Goal: Navigation & Orientation: Find specific page/section

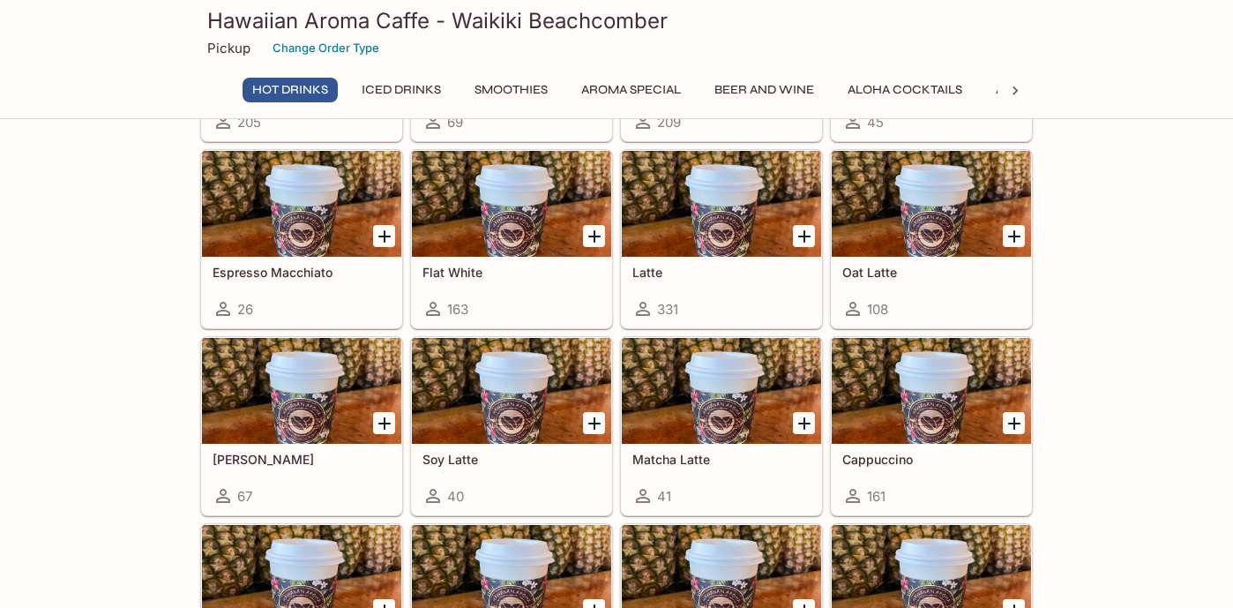
click at [631, 81] on button "Aroma Special" at bounding box center [630, 90] width 119 height 25
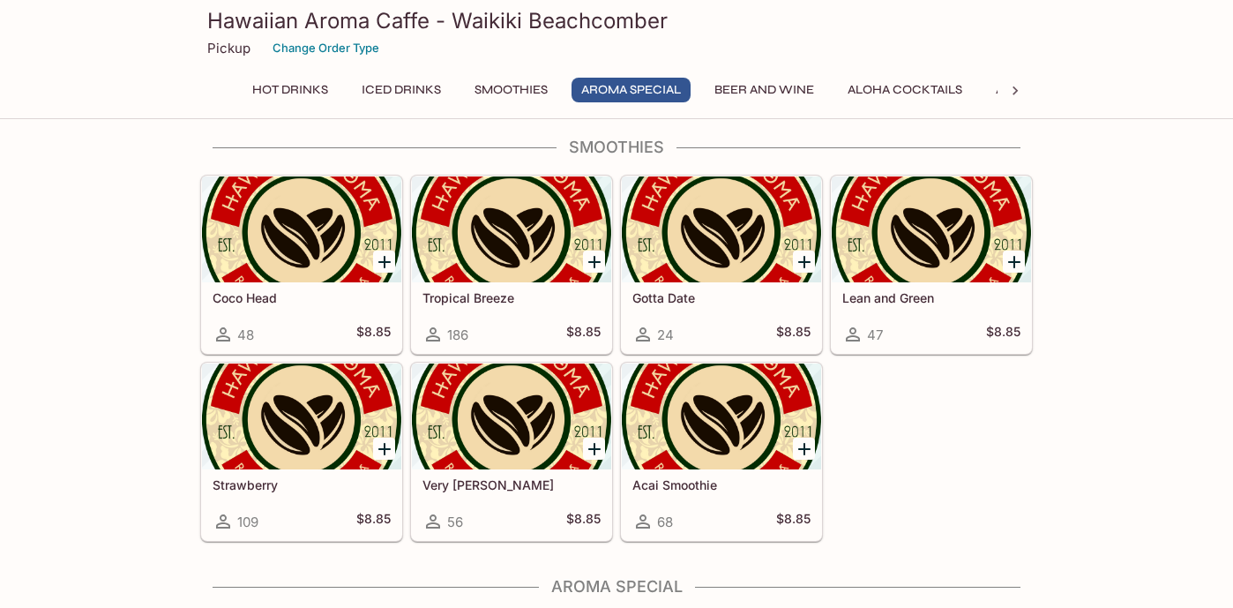
scroll to position [2150, 0]
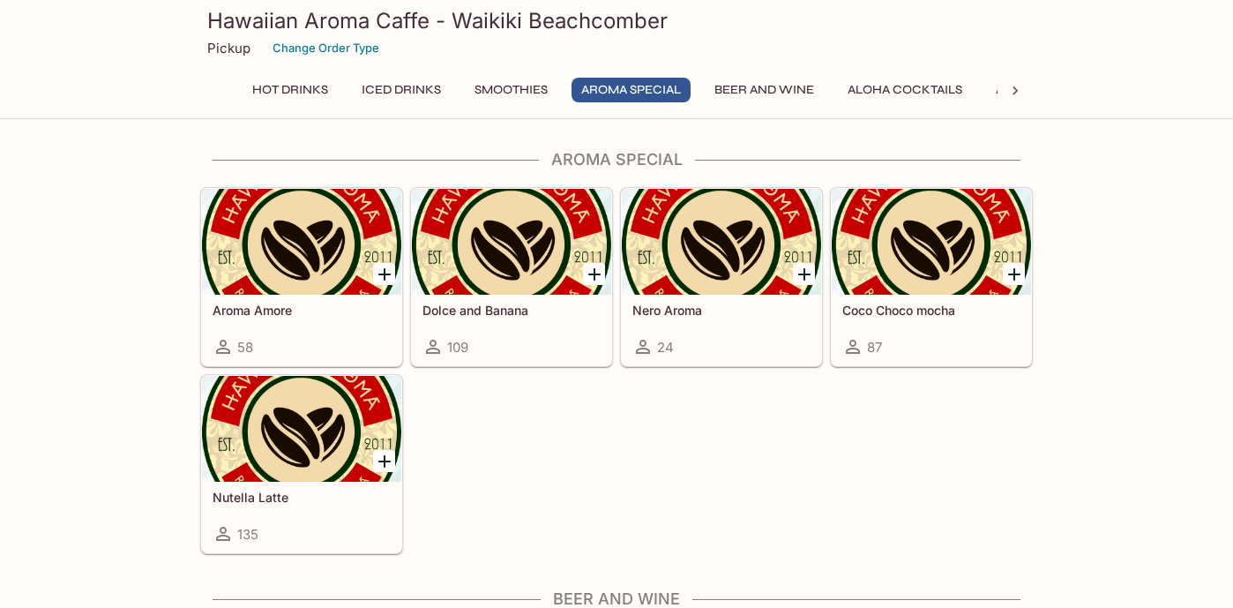
click at [771, 92] on button "Beer and Wine" at bounding box center [764, 90] width 119 height 25
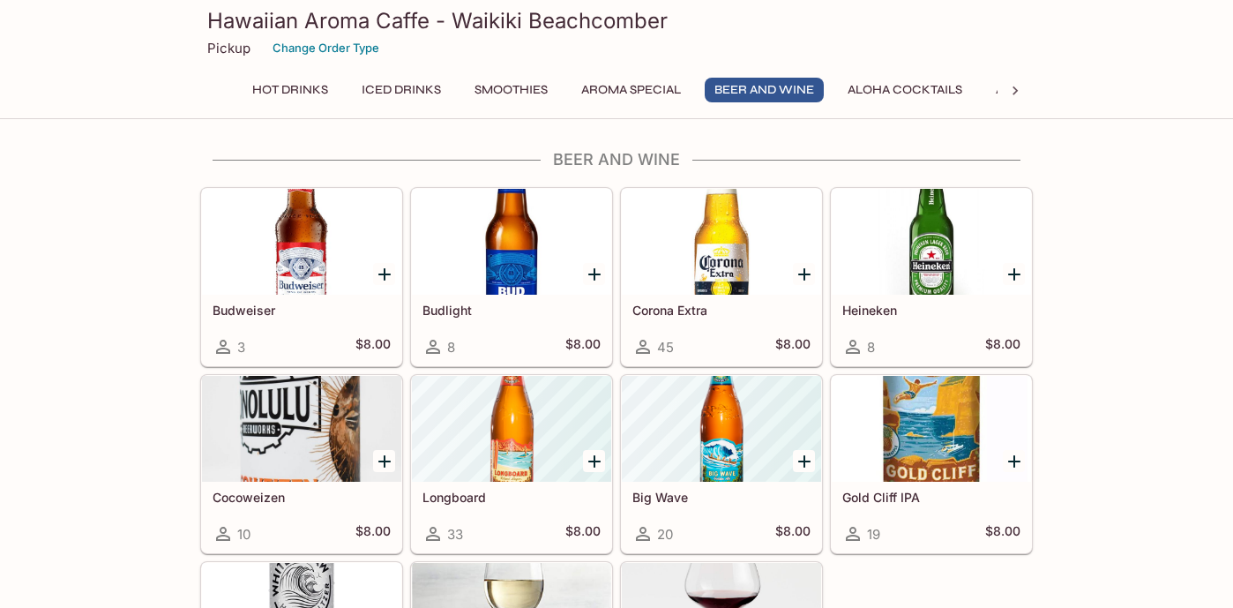
click at [929, 88] on button "Aloha Cocktails" at bounding box center [905, 90] width 134 height 25
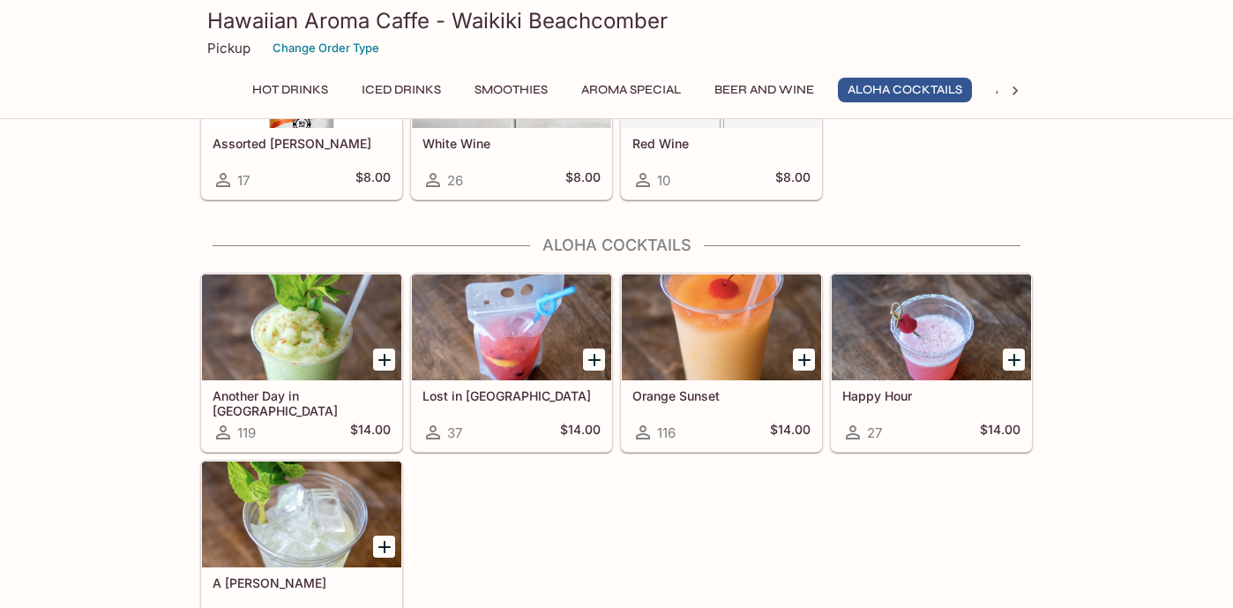
scroll to position [3215, 0]
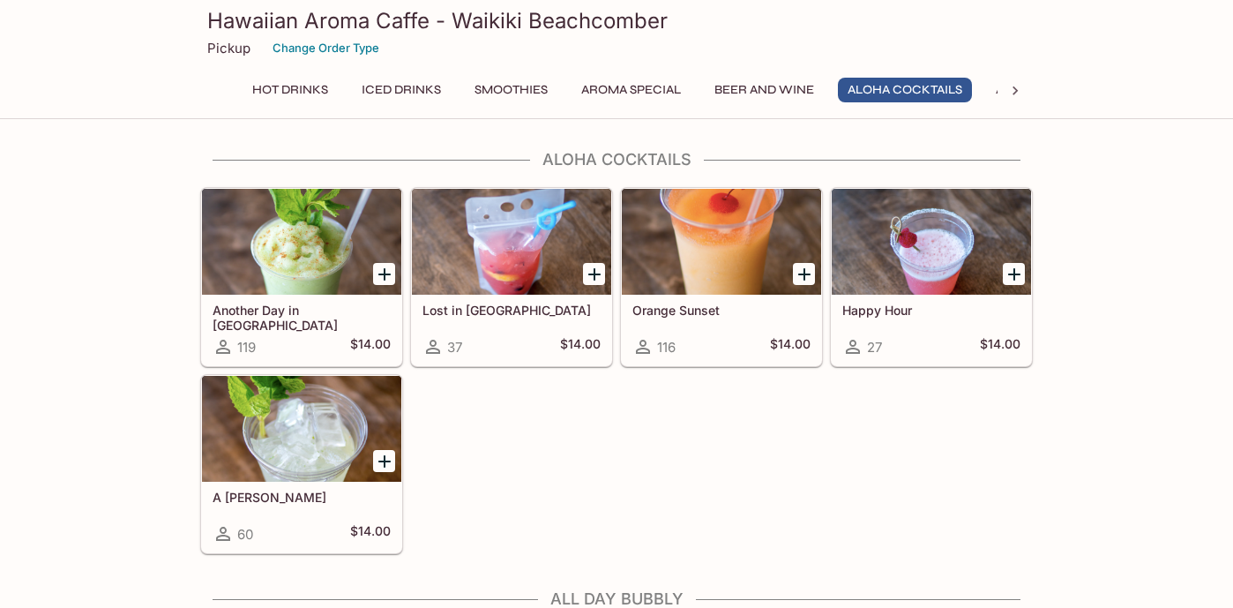
click at [1009, 90] on icon at bounding box center [1015, 91] width 18 height 18
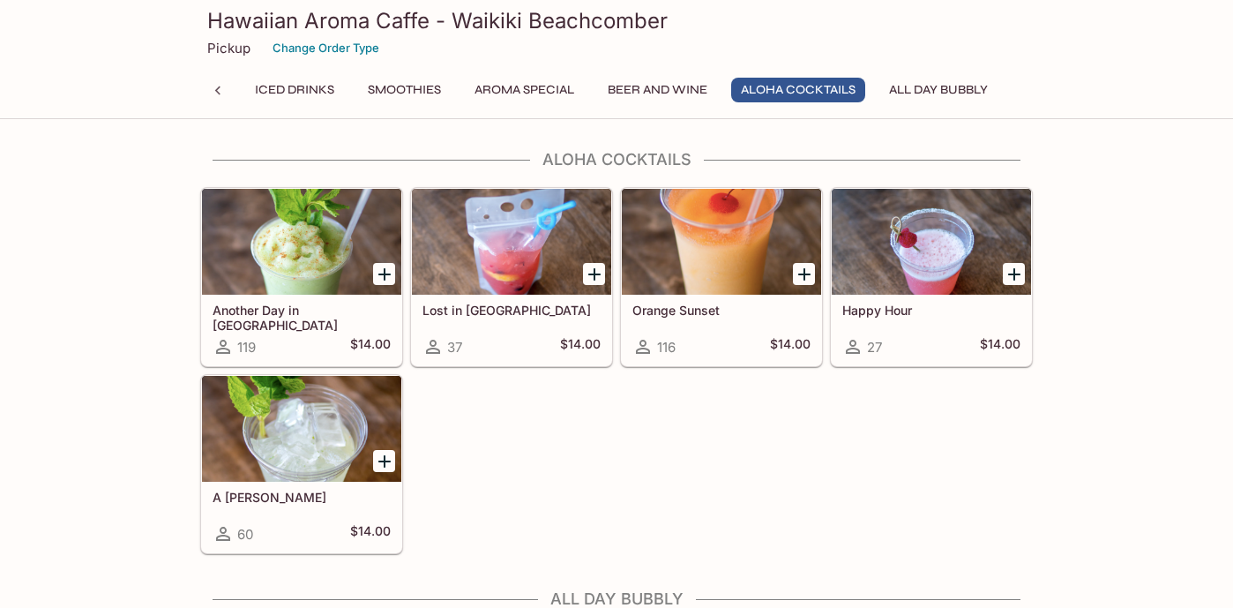
click at [941, 90] on button "All Day Bubbly" at bounding box center [938, 90] width 118 height 25
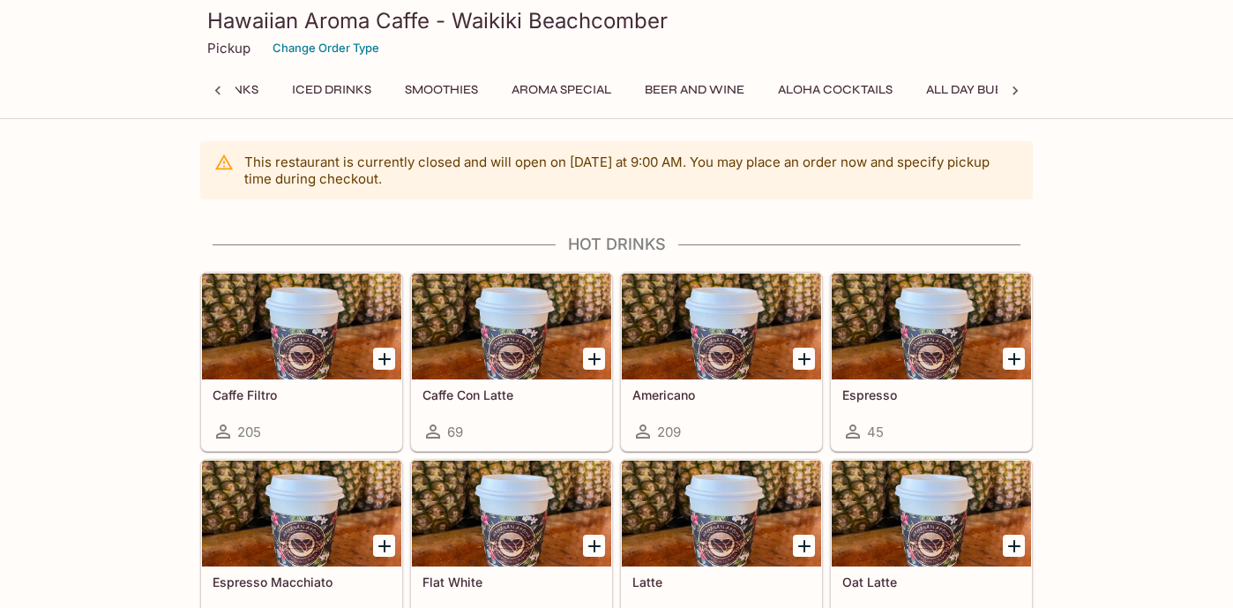
scroll to position [0, 7]
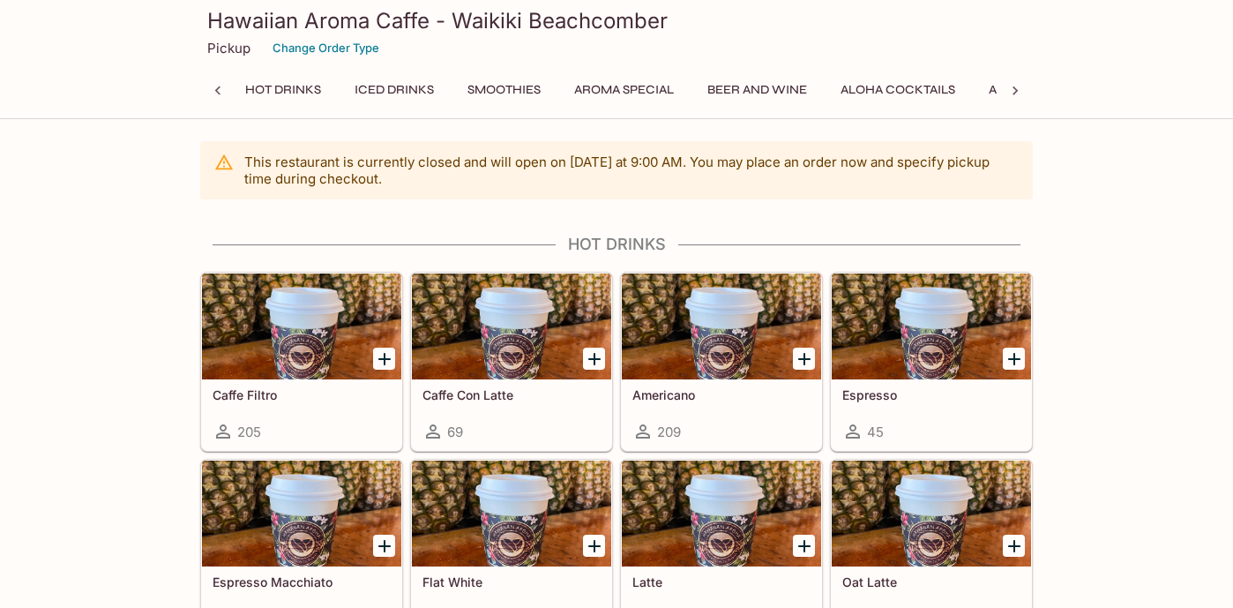
click at [255, 91] on button "Hot Drinks" at bounding box center [282, 90] width 95 height 25
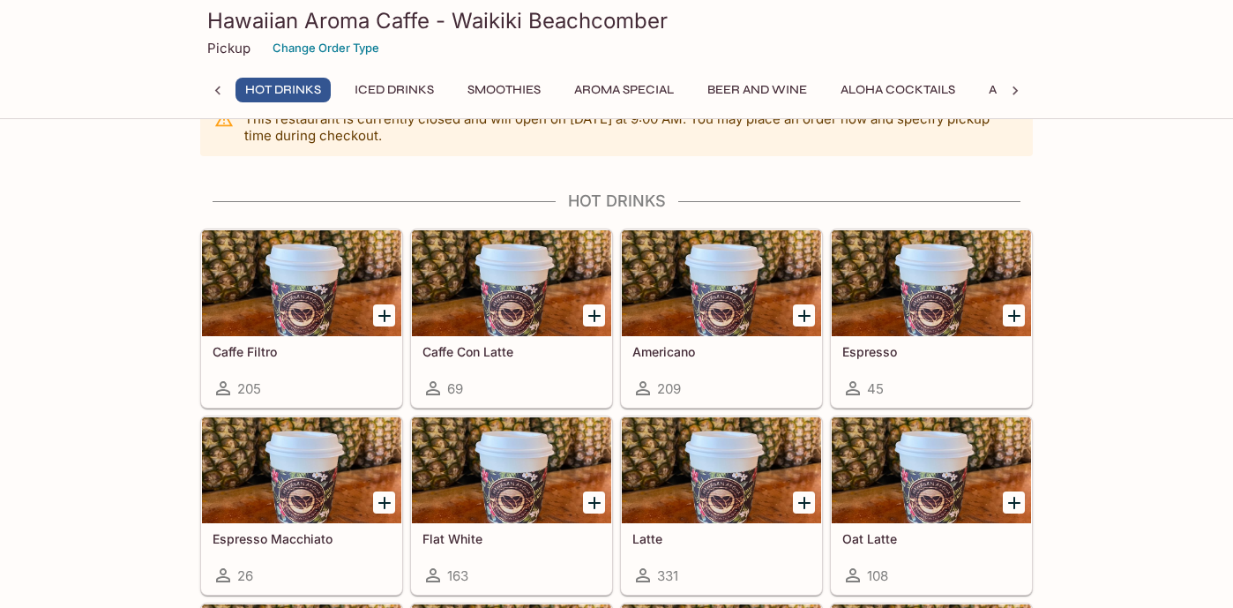
scroll to position [85, 0]
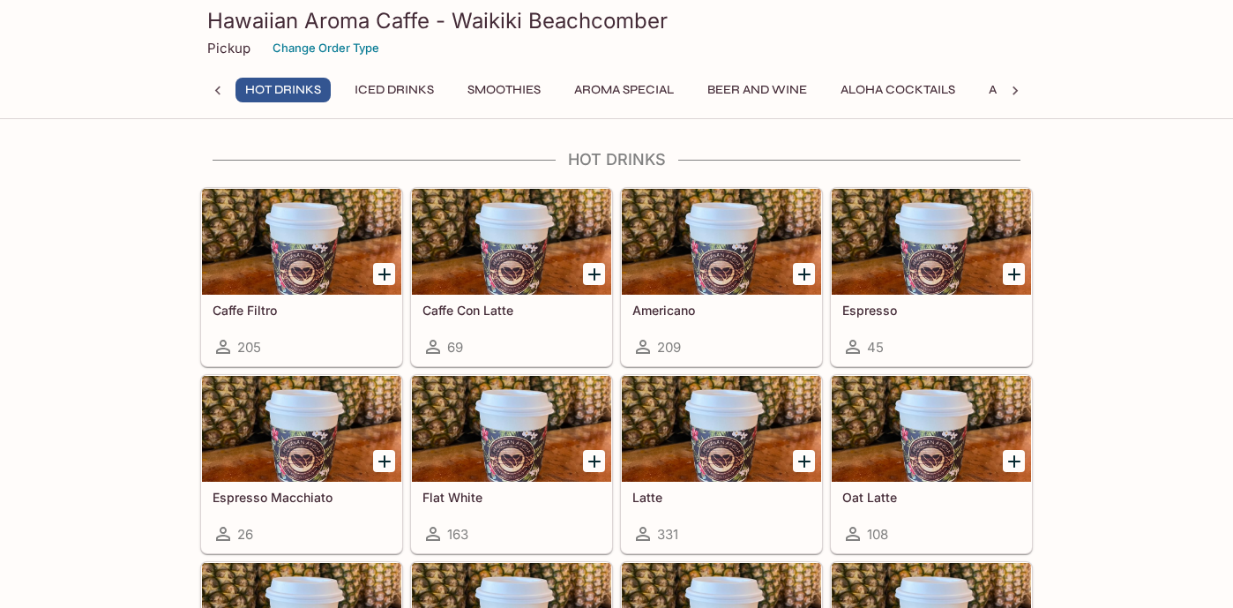
click at [219, 91] on icon at bounding box center [218, 91] width 18 height 18
click at [219, 91] on div "Hot Drinks Iced Drinks Smoothies Aroma Special Beer and Wine Aloha Cocktails Al…" at bounding box center [616, 95] width 832 height 35
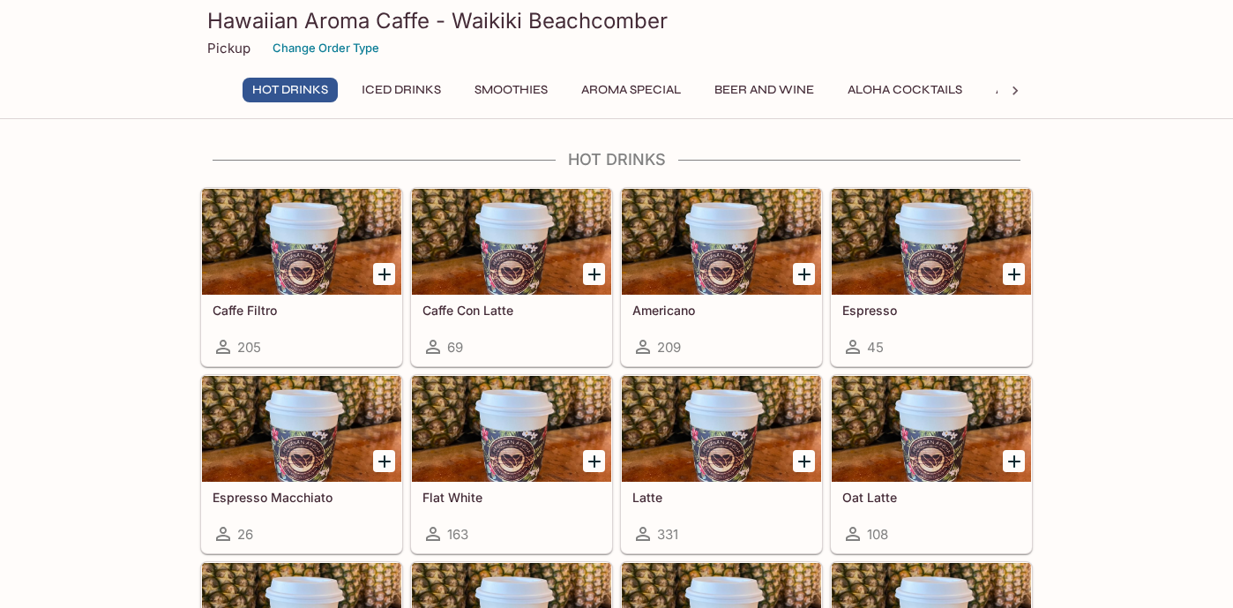
click at [406, 86] on button "Iced Drinks" at bounding box center [401, 90] width 99 height 25
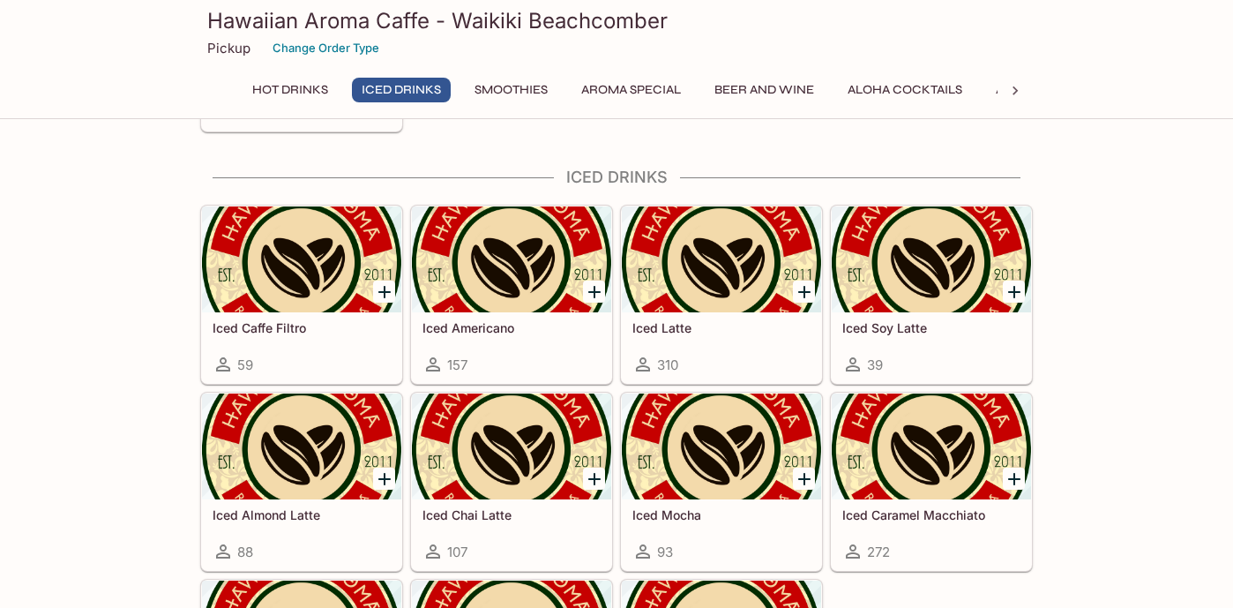
scroll to position [1085, 0]
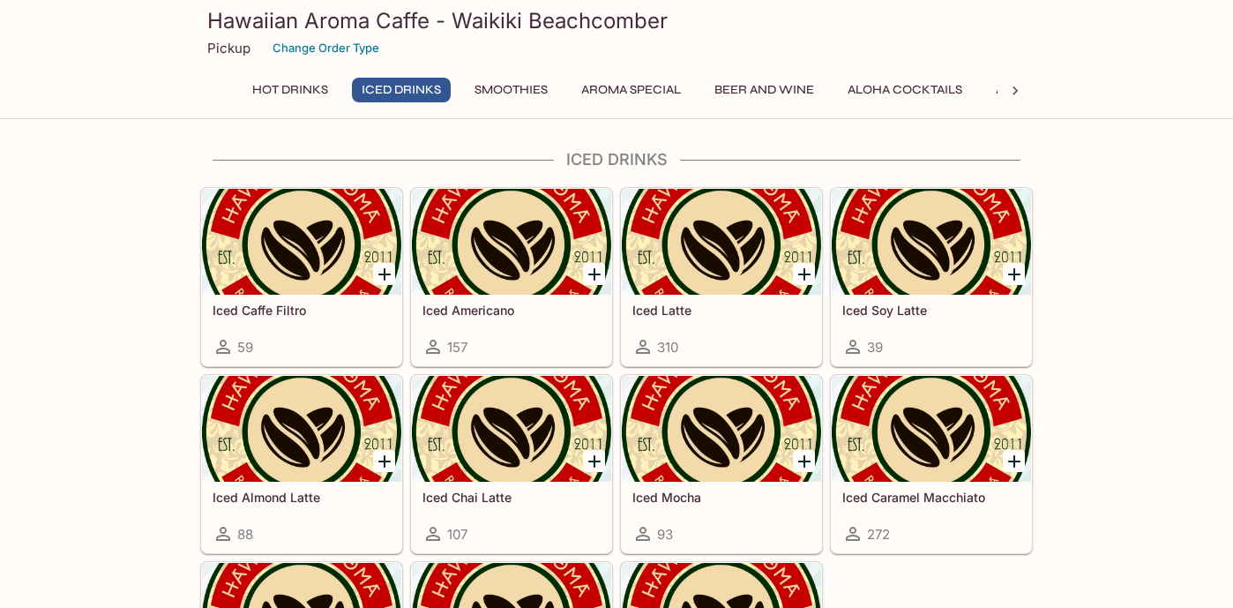
click at [516, 87] on button "Smoothies" at bounding box center [511, 90] width 93 height 25
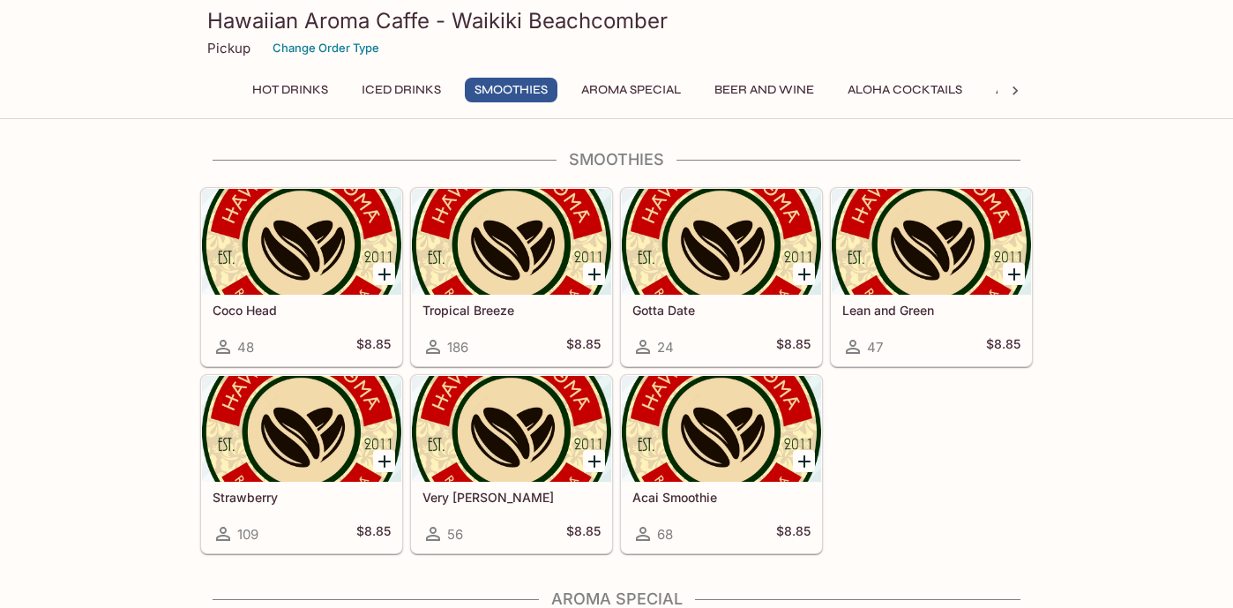
click at [603, 86] on button "Aroma Special" at bounding box center [630, 90] width 119 height 25
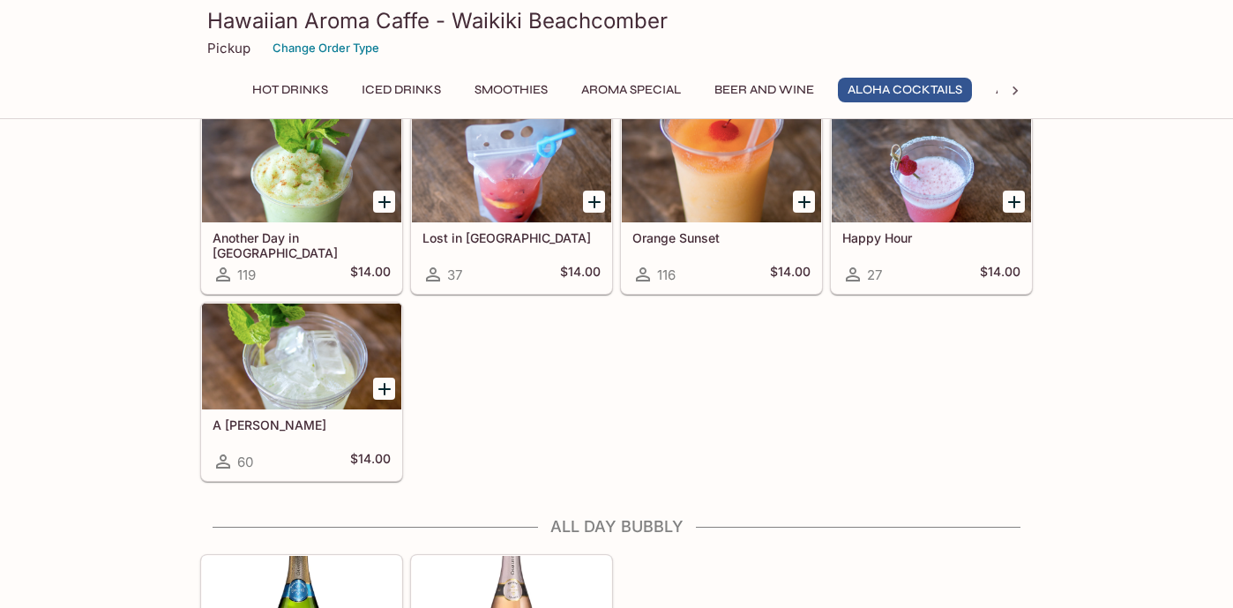
scroll to position [3413, 0]
